Goal: Check status: Check status

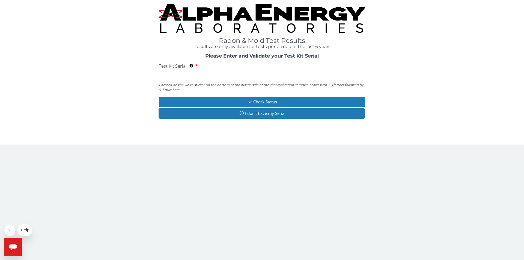
click at [208, 71] on input "Test Kit Serial Located on the white sticker on the bottom of the plastic side …" at bounding box center [262, 77] width 206 height 12
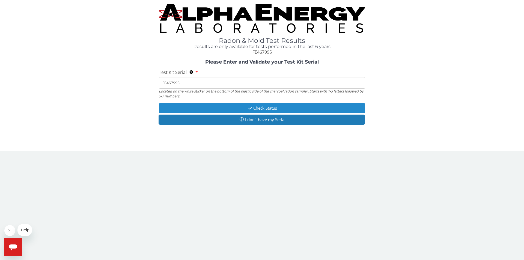
type input "FE467995"
click at [255, 108] on button "Check Status" at bounding box center [262, 108] width 206 height 10
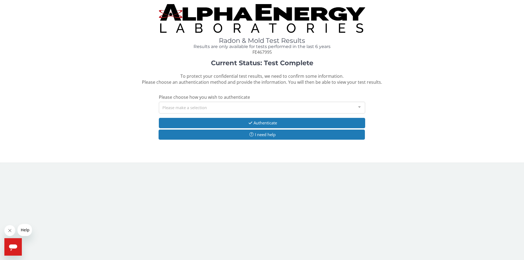
click at [255, 108] on div "Please make a selection" at bounding box center [262, 108] width 206 height 12
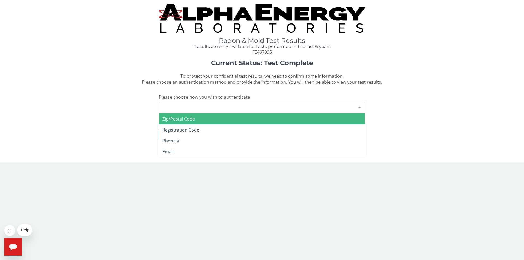
click at [258, 118] on span "Zip/Postal Code" at bounding box center [262, 119] width 206 height 11
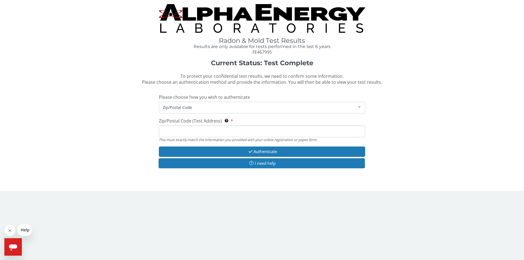
click at [250, 132] on input "Zip/Postal Code (Test Address) This must exactly match the information you prov…" at bounding box center [262, 132] width 206 height 12
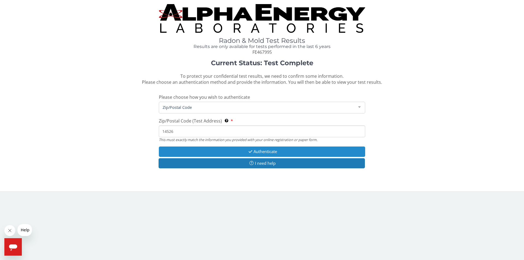
type input "14526"
click at [263, 152] on button "Authenticate" at bounding box center [262, 152] width 206 height 10
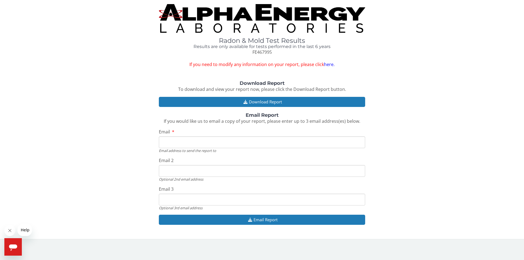
click at [262, 142] on input "Email" at bounding box center [262, 142] width 206 height 12
type input "[EMAIL_ADDRESS][DOMAIN_NAME]"
drag, startPoint x: 226, startPoint y: 171, endPoint x: 159, endPoint y: 177, distance: 67.4
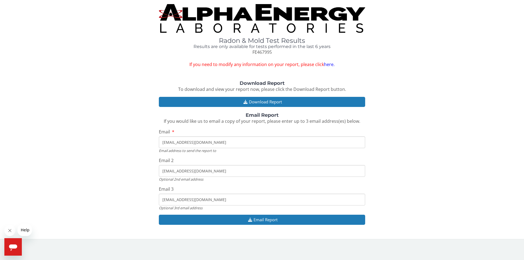
click at [159, 177] on div "Email 2 [EMAIL_ADDRESS][DOMAIN_NAME] Optional 2nd email address" at bounding box center [262, 170] width 206 height 24
drag, startPoint x: 218, startPoint y: 200, endPoint x: 157, endPoint y: 200, distance: 61.4
click at [157, 200] on div "Download Report To download and view your report now, please click the Download…" at bounding box center [262, 156] width 516 height 150
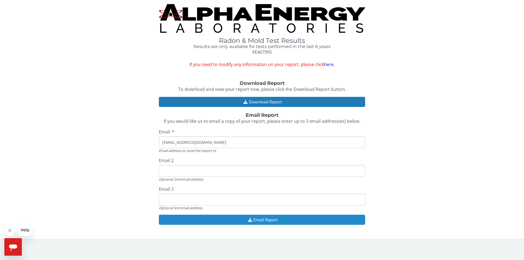
click at [214, 220] on button "Email Report" at bounding box center [262, 220] width 206 height 10
